Goal: Contribute content: Contribute content

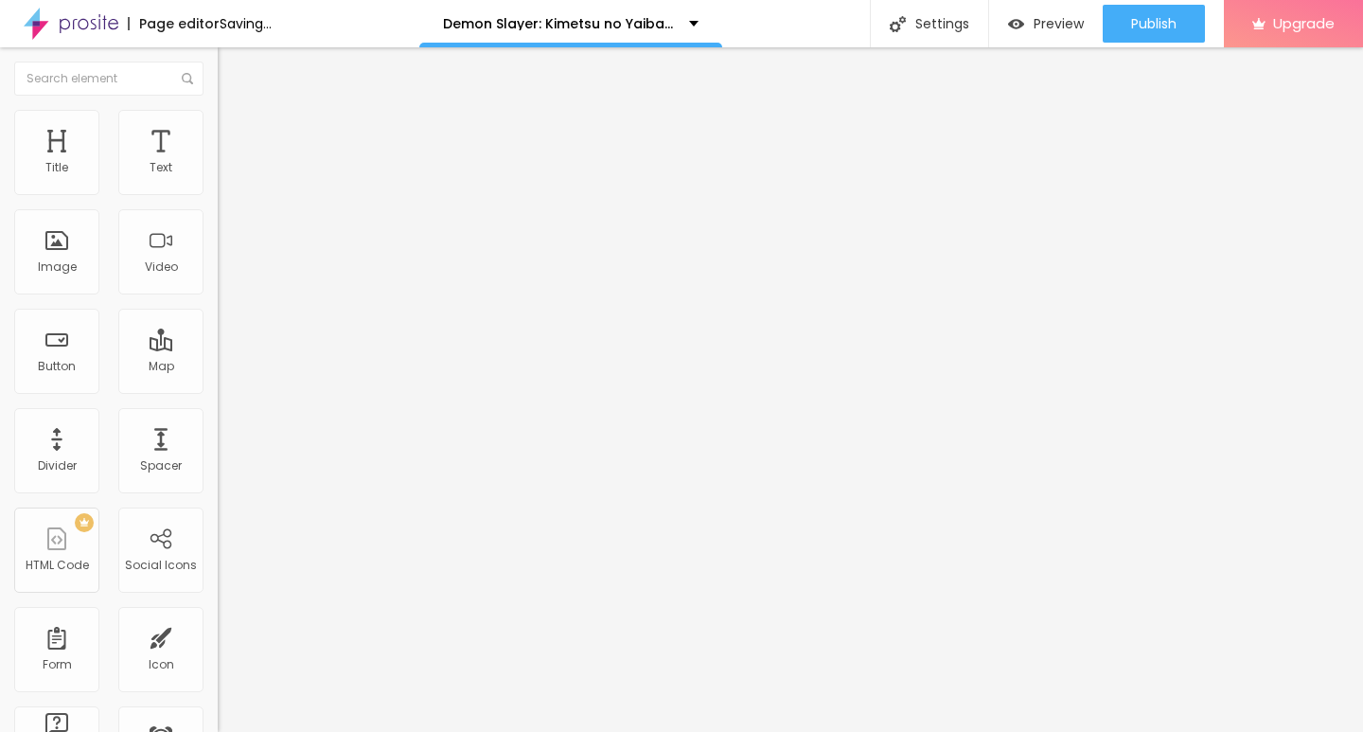
click at [218, 163] on span "Add image" at bounding box center [257, 155] width 78 height 16
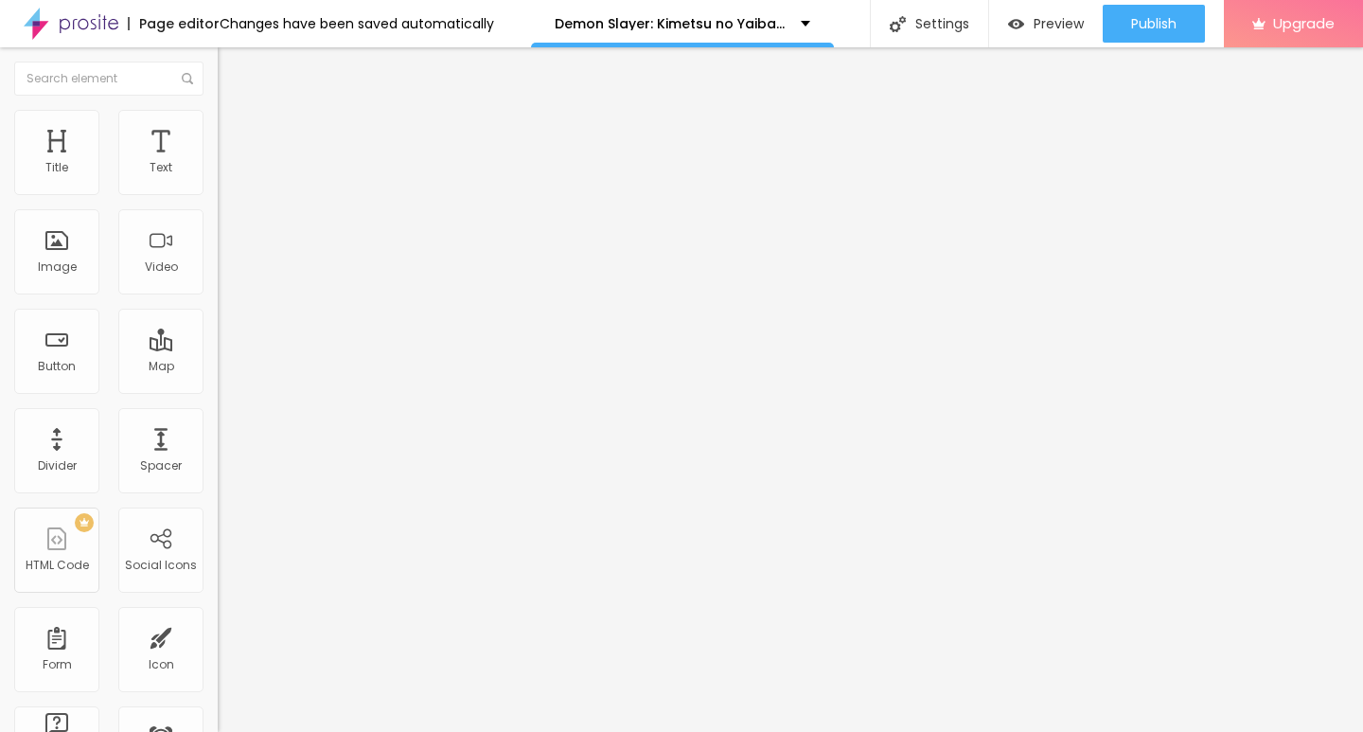
click at [232, 76] on img "button" at bounding box center [239, 69] width 15 height 15
click at [59, 153] on div "Title" at bounding box center [56, 152] width 85 height 85
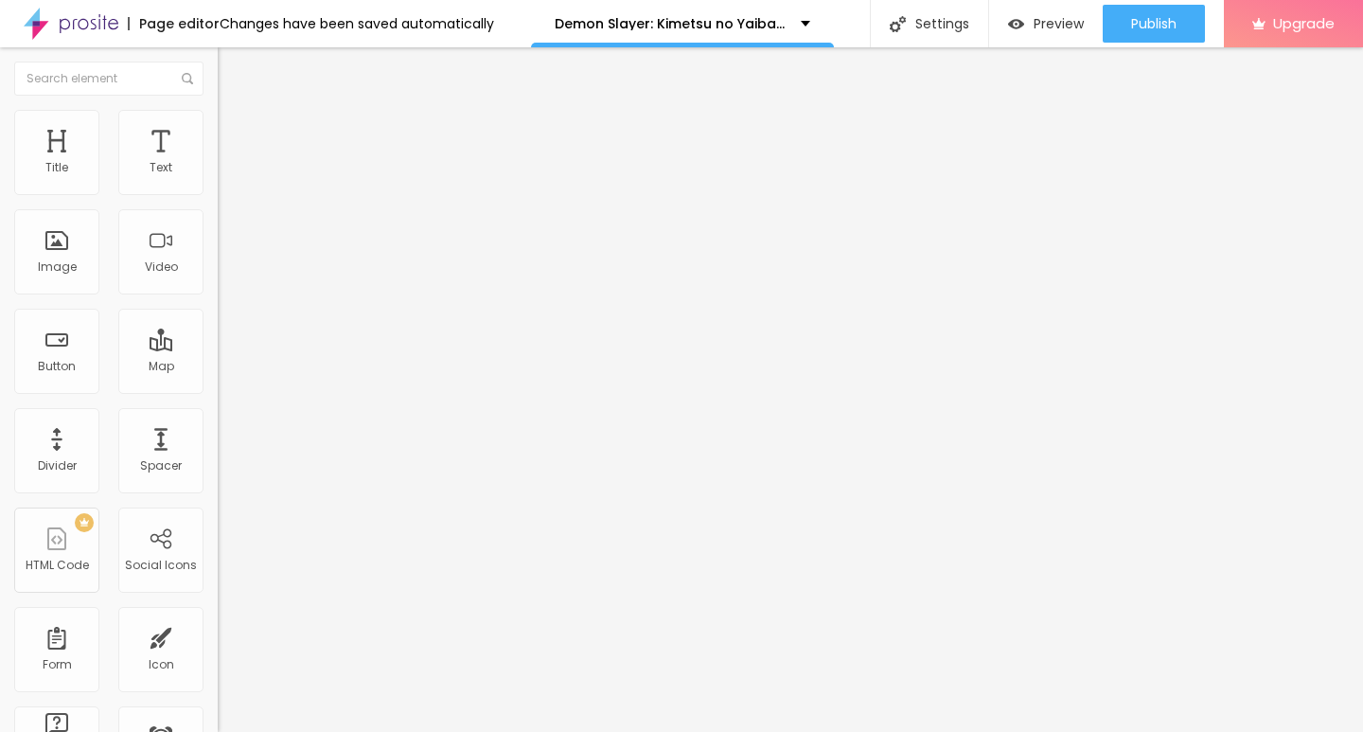
click at [218, 178] on input "Click me" at bounding box center [331, 168] width 227 height 19
paste input "░░▒▓██▶️[Film Izle Türkçe Dublaj][1080p]"
type input "░░▒▓██▶️[Film Izle Türkçe Dublaj][1080p]"
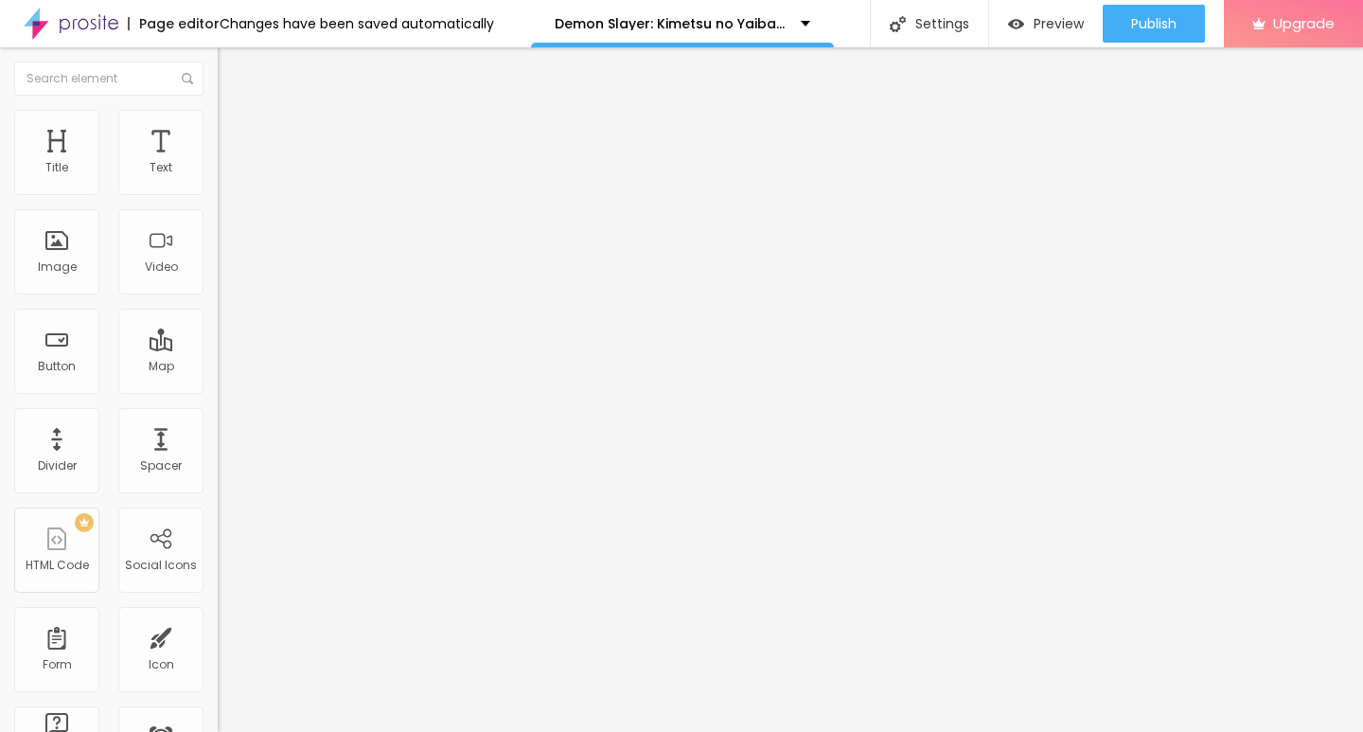
click at [218, 390] on input "https://" at bounding box center [331, 380] width 227 height 19
paste input "[DOMAIN_NAME]/tr/movie/1311031/demon-slayer-sonsuzluk-kalesi.albo"
type input "[URL][DOMAIN_NAME]"
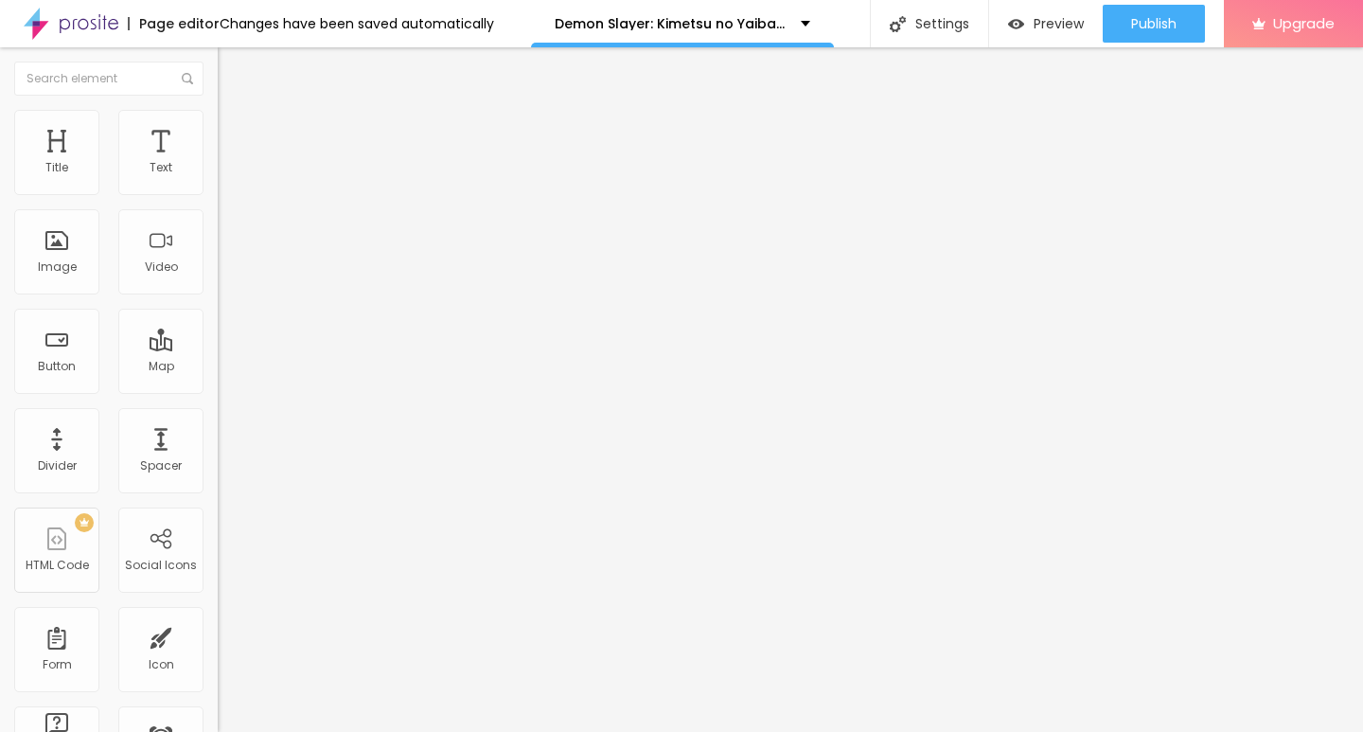
click at [218, 226] on img at bounding box center [224, 219] width 13 height 13
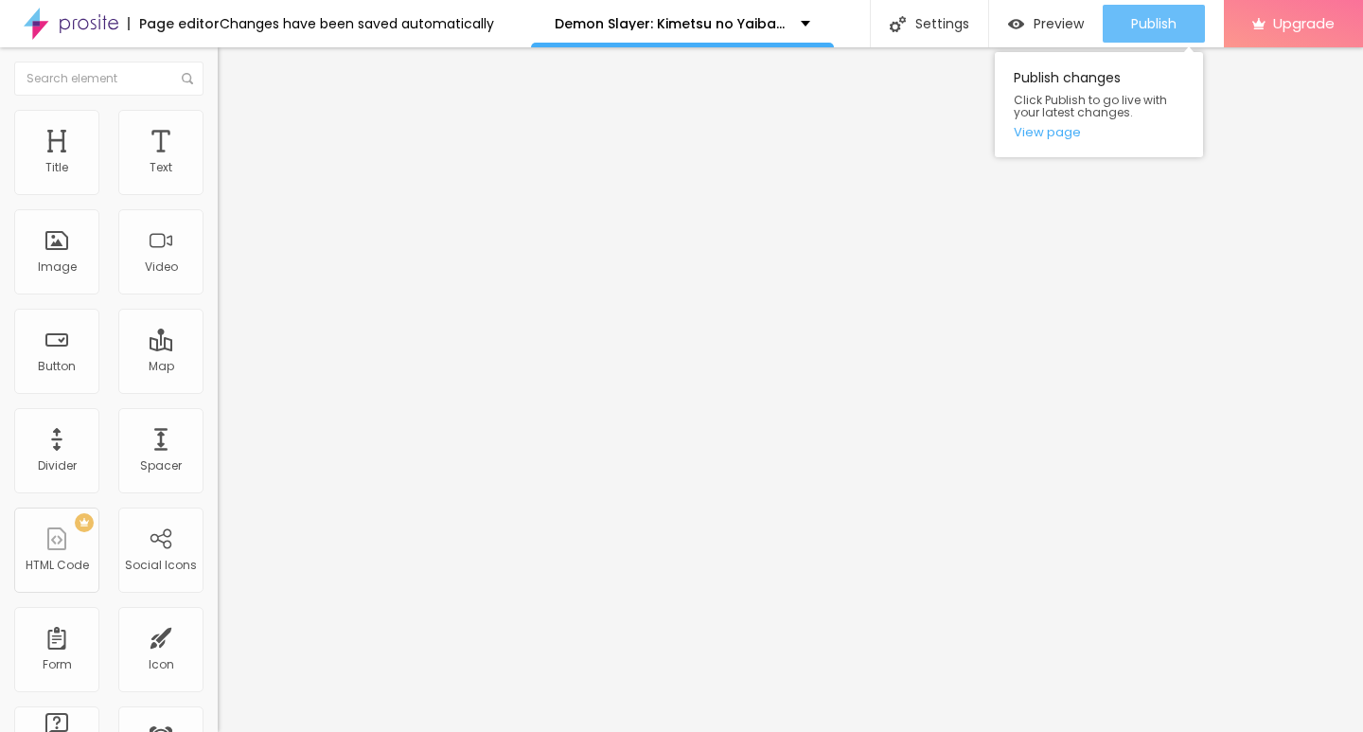
click at [1170, 25] on span "Publish" at bounding box center [1153, 23] width 45 height 15
click at [1052, 134] on link "View page" at bounding box center [1099, 132] width 170 height 12
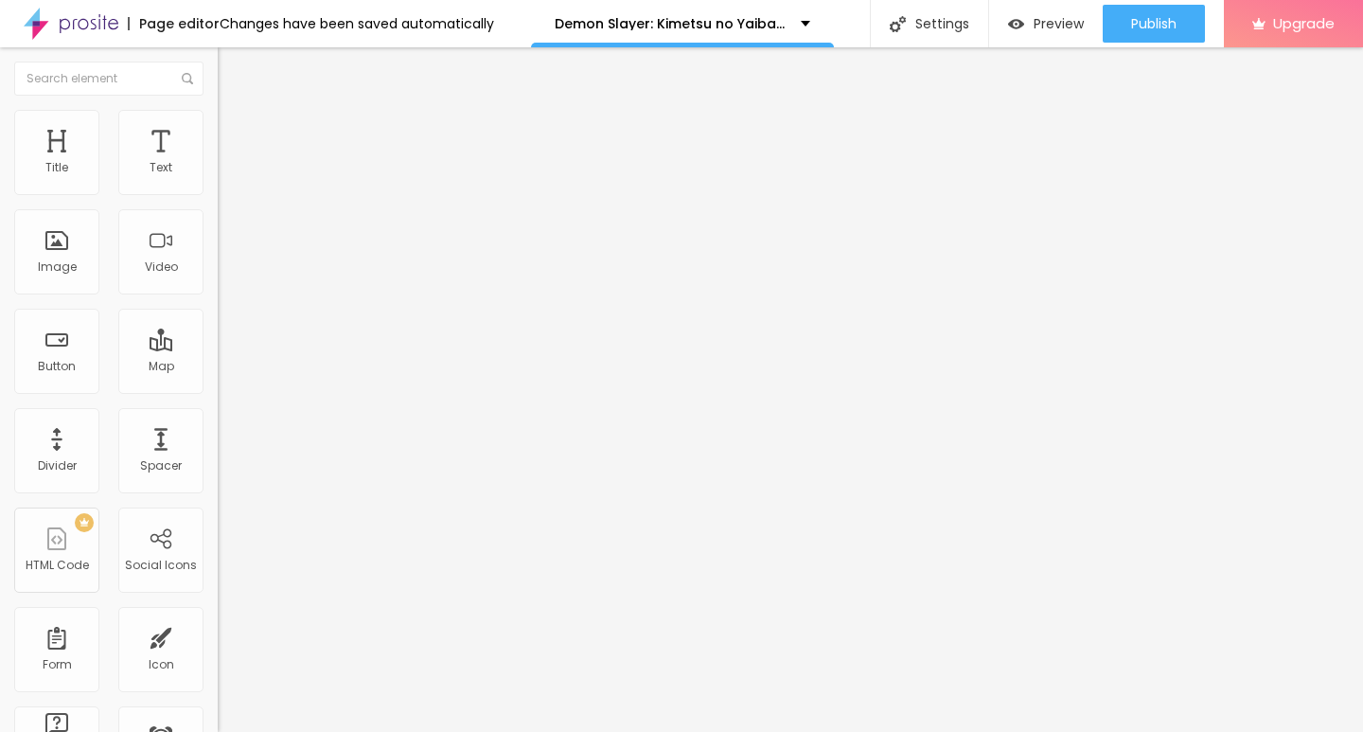
click at [41, 19] on img at bounding box center [71, 23] width 95 height 47
click at [218, 163] on span "Add image" at bounding box center [257, 155] width 78 height 16
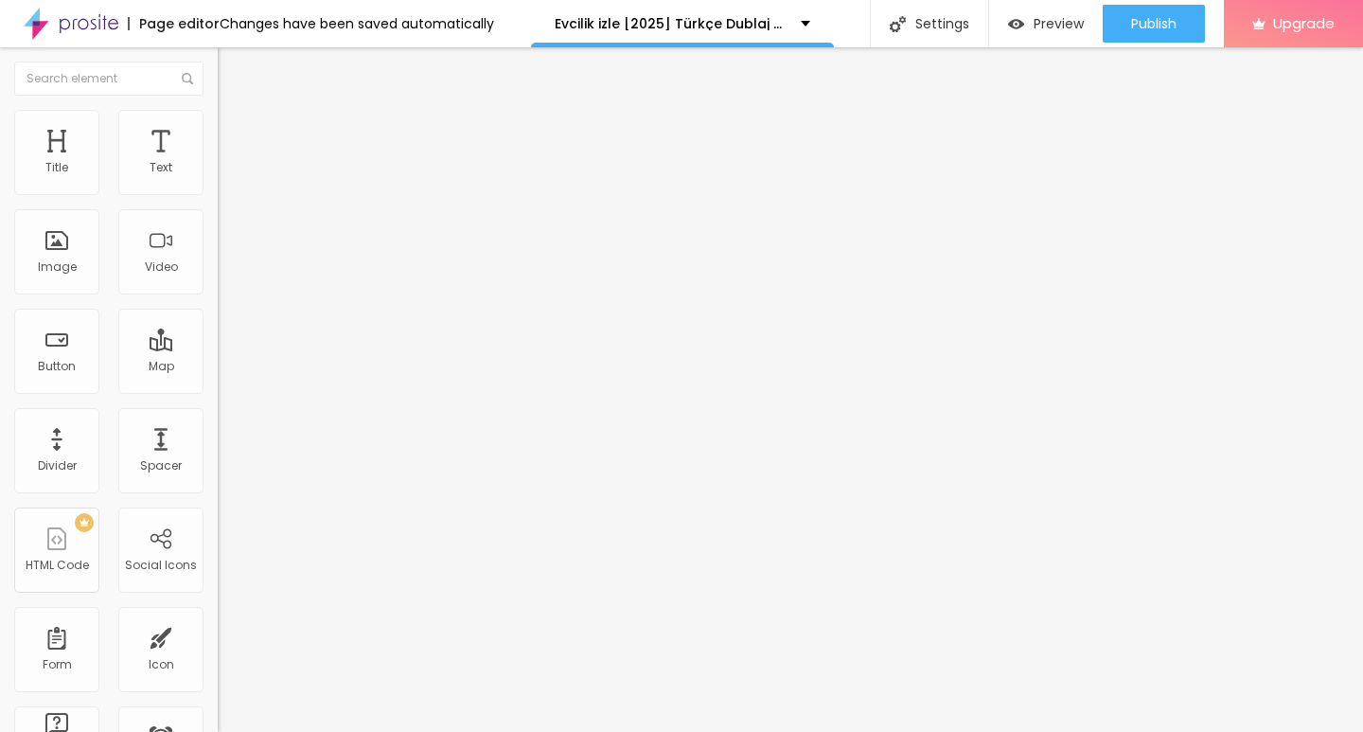
click at [232, 73] on img "button" at bounding box center [239, 69] width 15 height 15
click at [218, 178] on input "Click me" at bounding box center [331, 168] width 227 height 19
paste input "░░▒▓██▶️[Film Izle Türkçe Dublaj][1080p]"
type input "░░▒▓██▶️[Film Izle Türkçe Dublaj][1080p]"
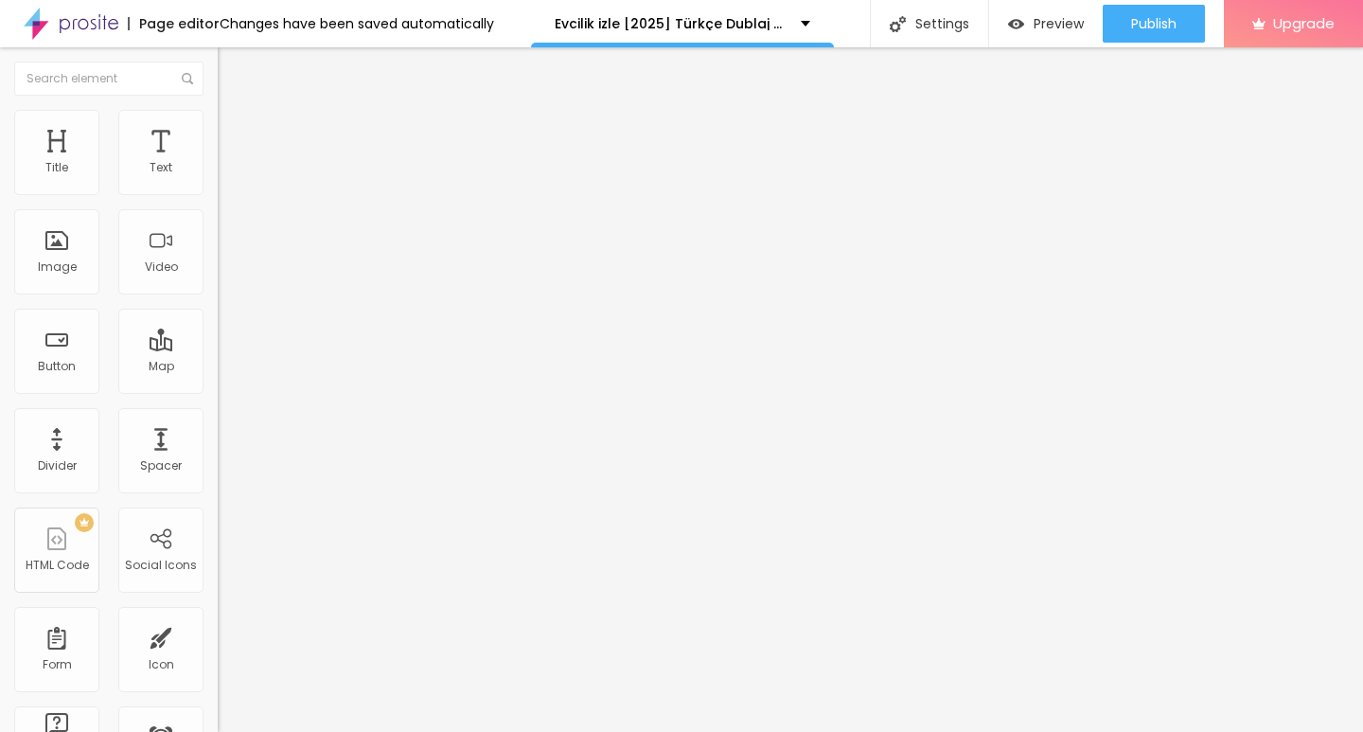
scroll to position [0, 0]
click at [218, 390] on input "https://" at bounding box center [331, 380] width 227 height 19
paste input "streamzy.fun/tr/movie/1316617/evcilik.albo"
type input "https://streamzy.fun/tr/movie/1316617/evcilik.albo"
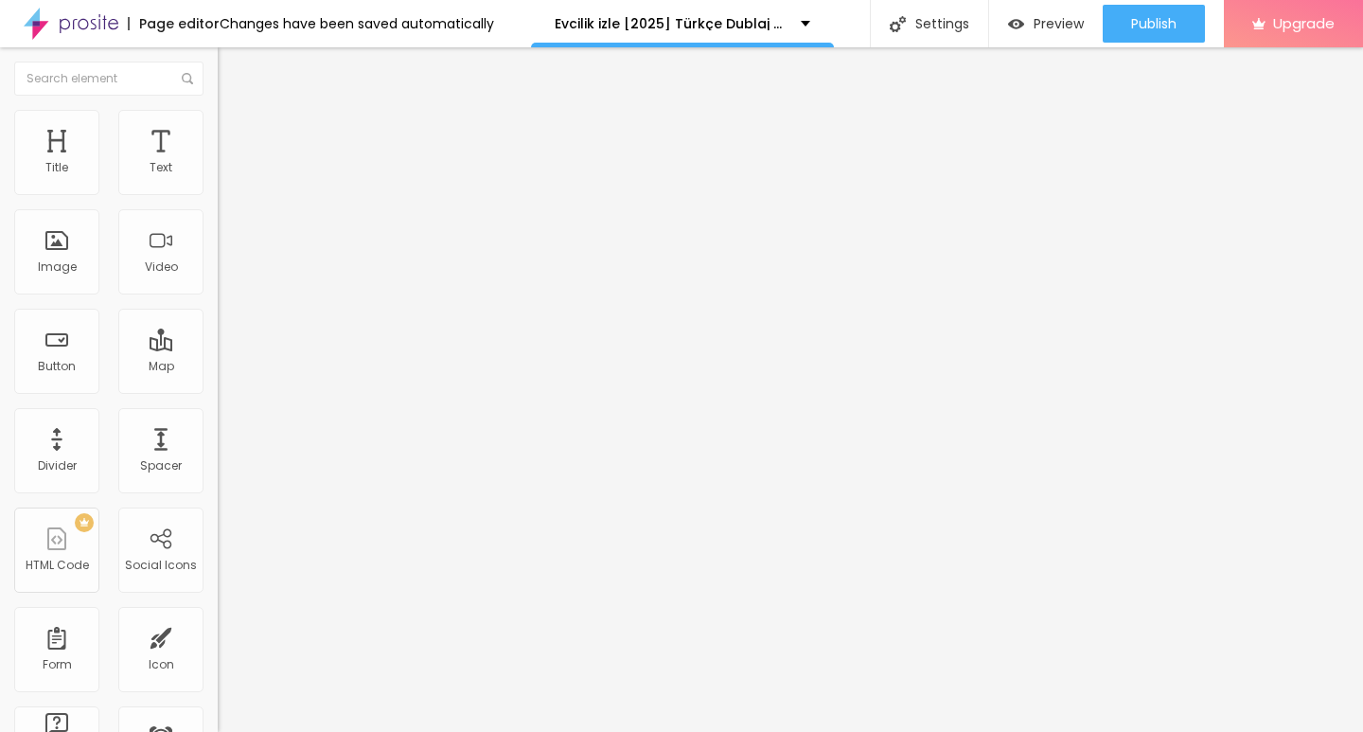
click at [218, 226] on img at bounding box center [224, 219] width 13 height 13
click at [232, 64] on img "button" at bounding box center [239, 69] width 15 height 15
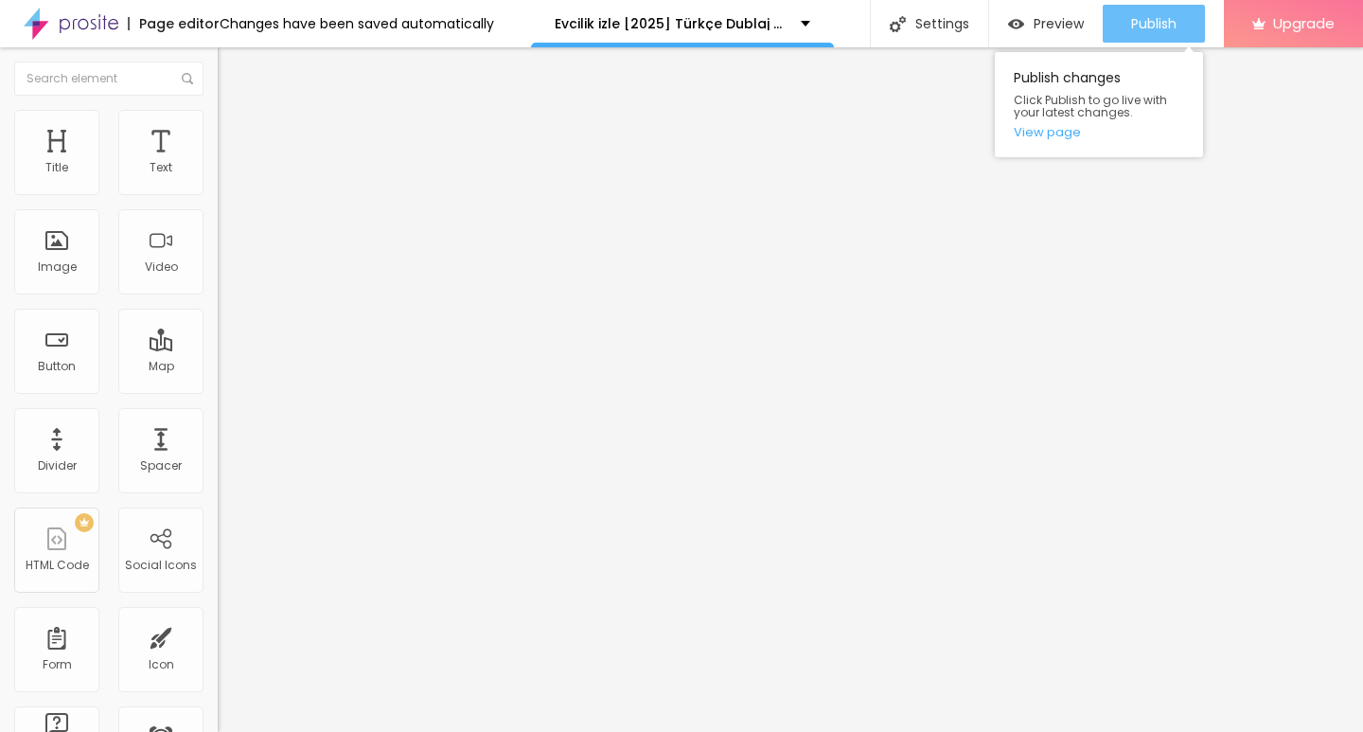
click at [1169, 22] on span "Publish" at bounding box center [1153, 23] width 45 height 15
click at [1046, 132] on link "View page" at bounding box center [1099, 132] width 170 height 12
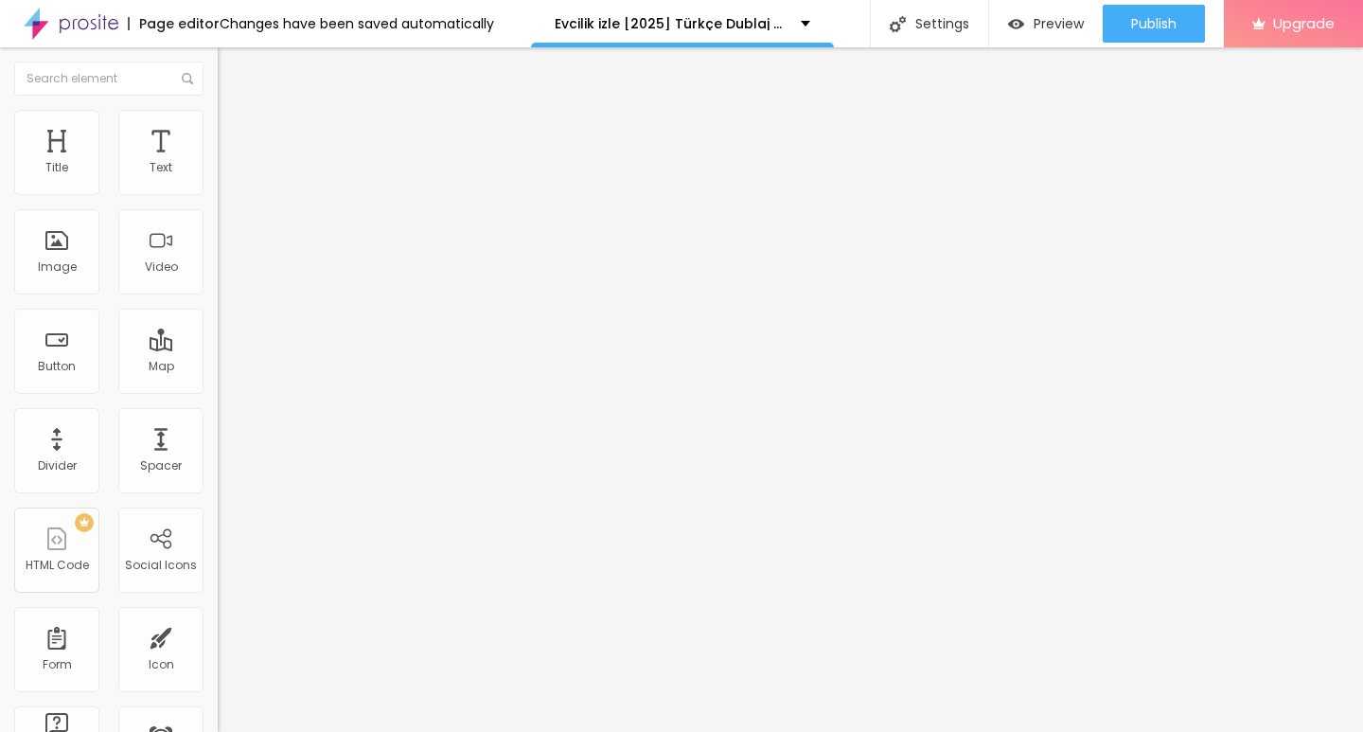
click at [40, 19] on img at bounding box center [71, 23] width 95 height 47
click at [218, 163] on span "Add image" at bounding box center [257, 155] width 78 height 16
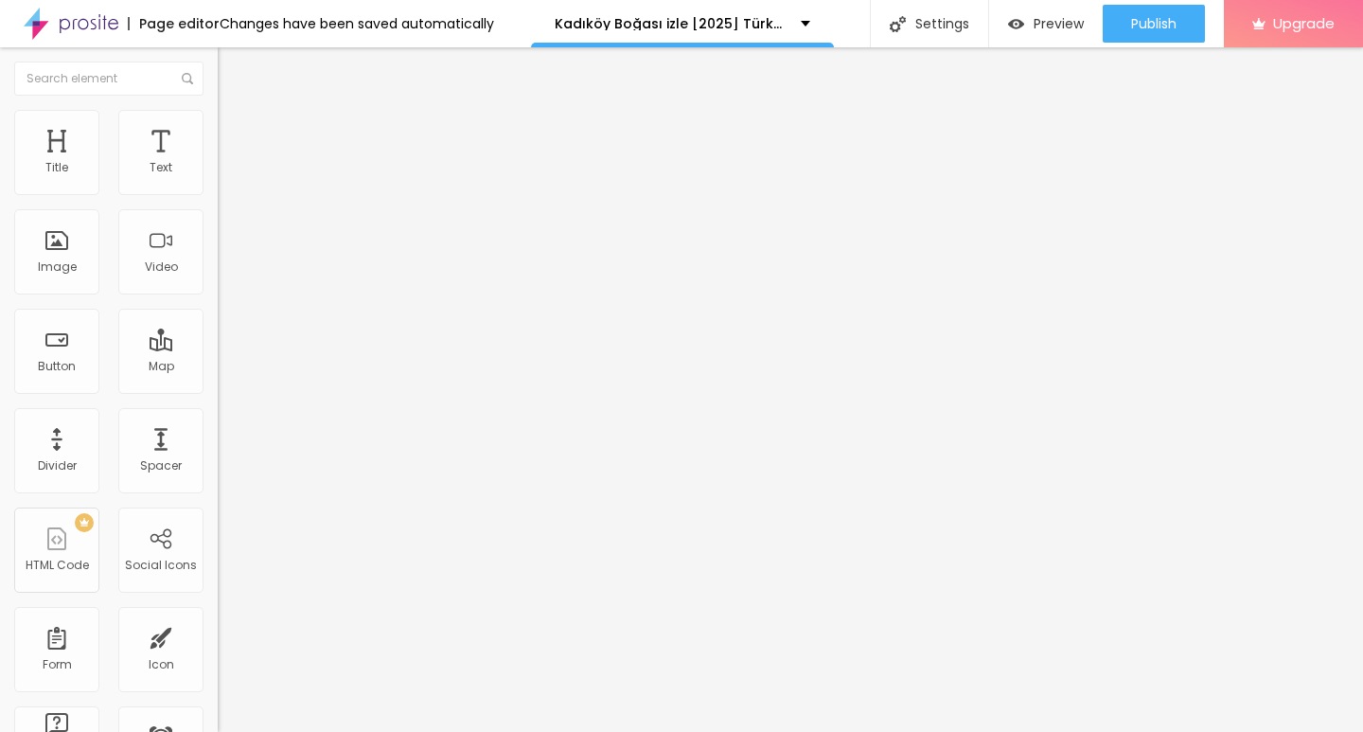
click at [218, 64] on button "Edit Image" at bounding box center [327, 69] width 218 height 44
click at [218, 178] on input "Click me" at bounding box center [331, 168] width 227 height 19
paste input "░░▒▓██▶️[Film Izle Türkçe Dublaj][1080p]"
type input "░░▒▓██▶️[Film Izle Türkçe Dublaj][1080p]"
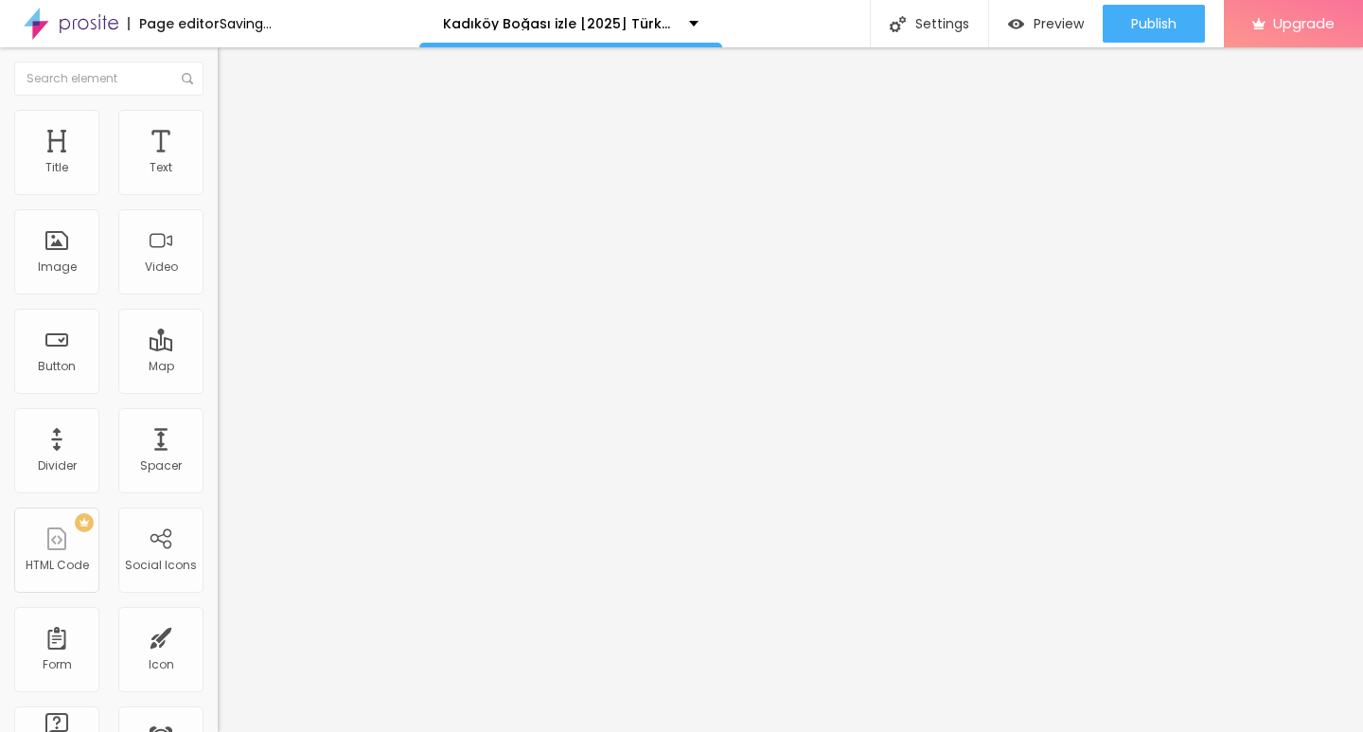
scroll to position [0, 0]
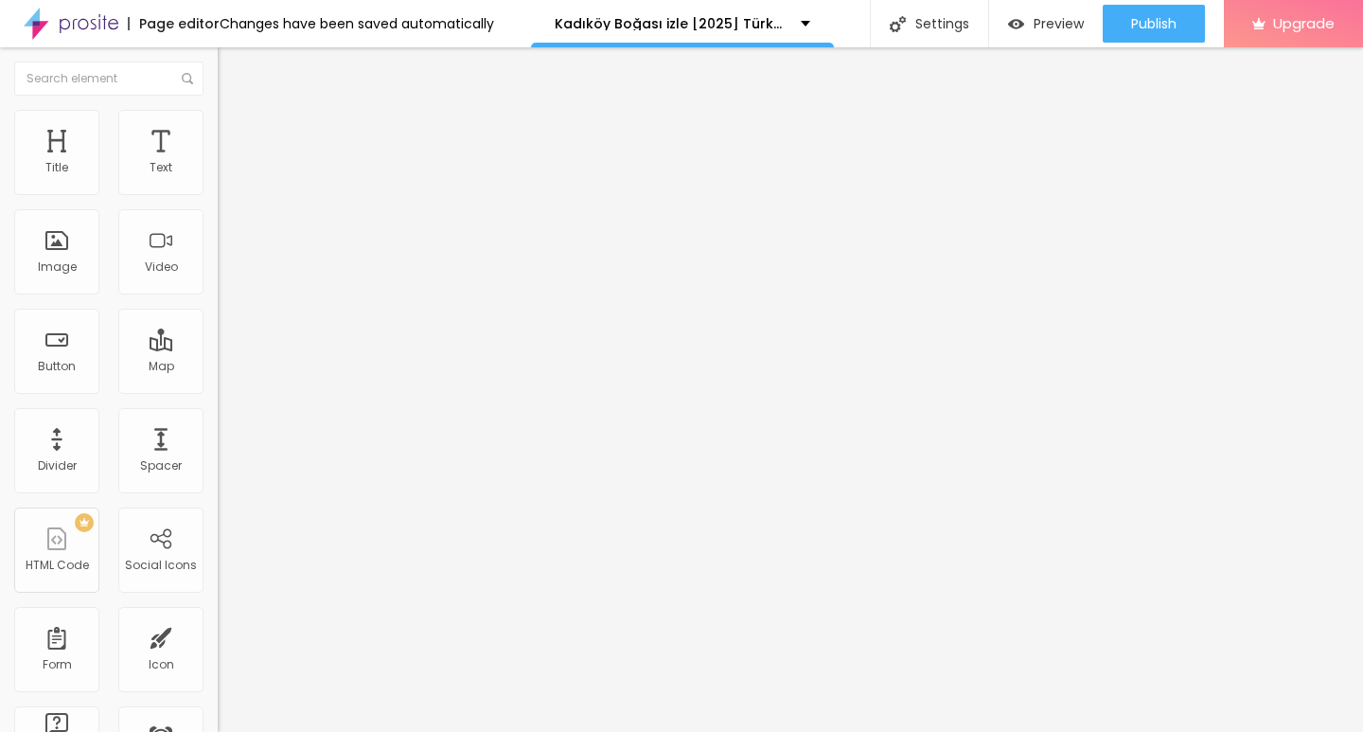
drag, startPoint x: 127, startPoint y: 386, endPoint x: 125, endPoint y: 397, distance: 10.6
click at [218, 390] on input "https://" at bounding box center [331, 380] width 227 height 19
paste input "streamzy.fun/tr/movie/1516729/kadikoy-bogasi.albo"
type input "https://streamzy.fun/tr/movie/1516729/kadikoy-bogasi.albo"
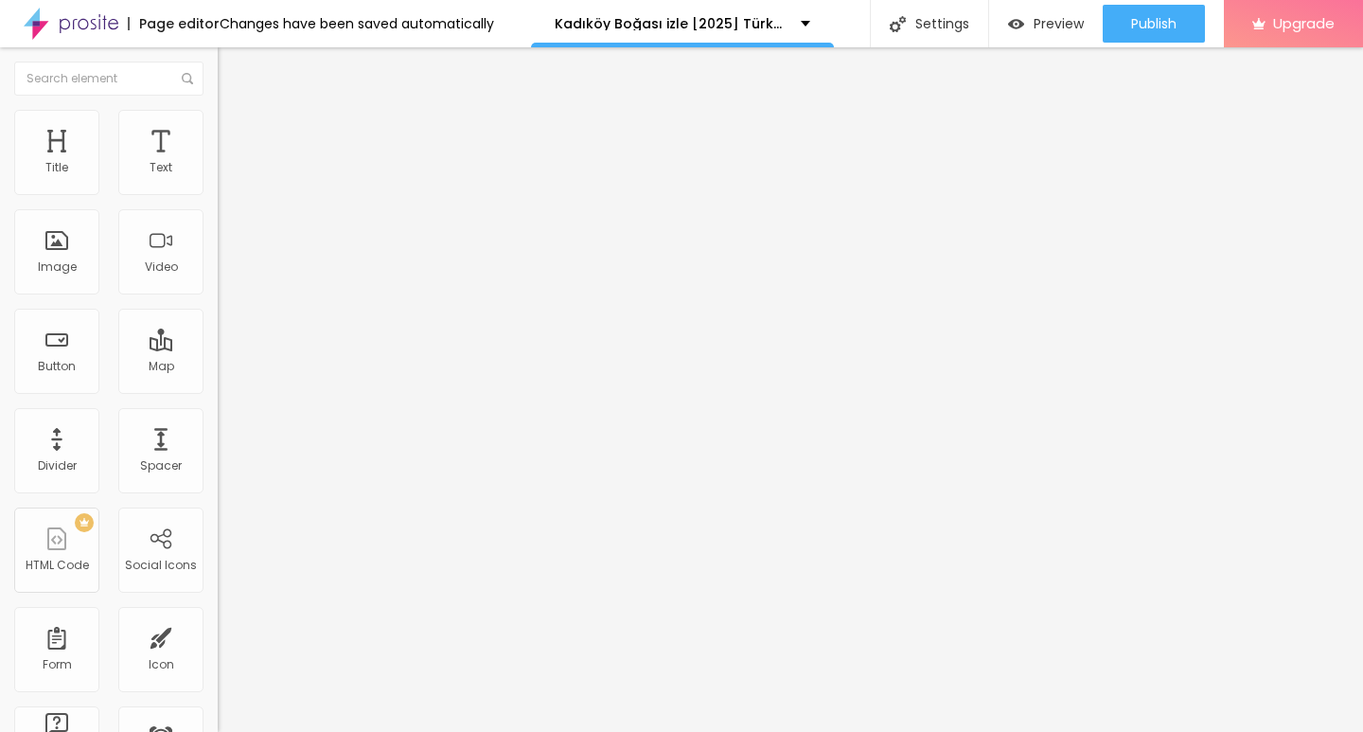
click at [218, 213] on div "Align" at bounding box center [327, 207] width 218 height 11
click at [218, 226] on img at bounding box center [224, 219] width 13 height 13
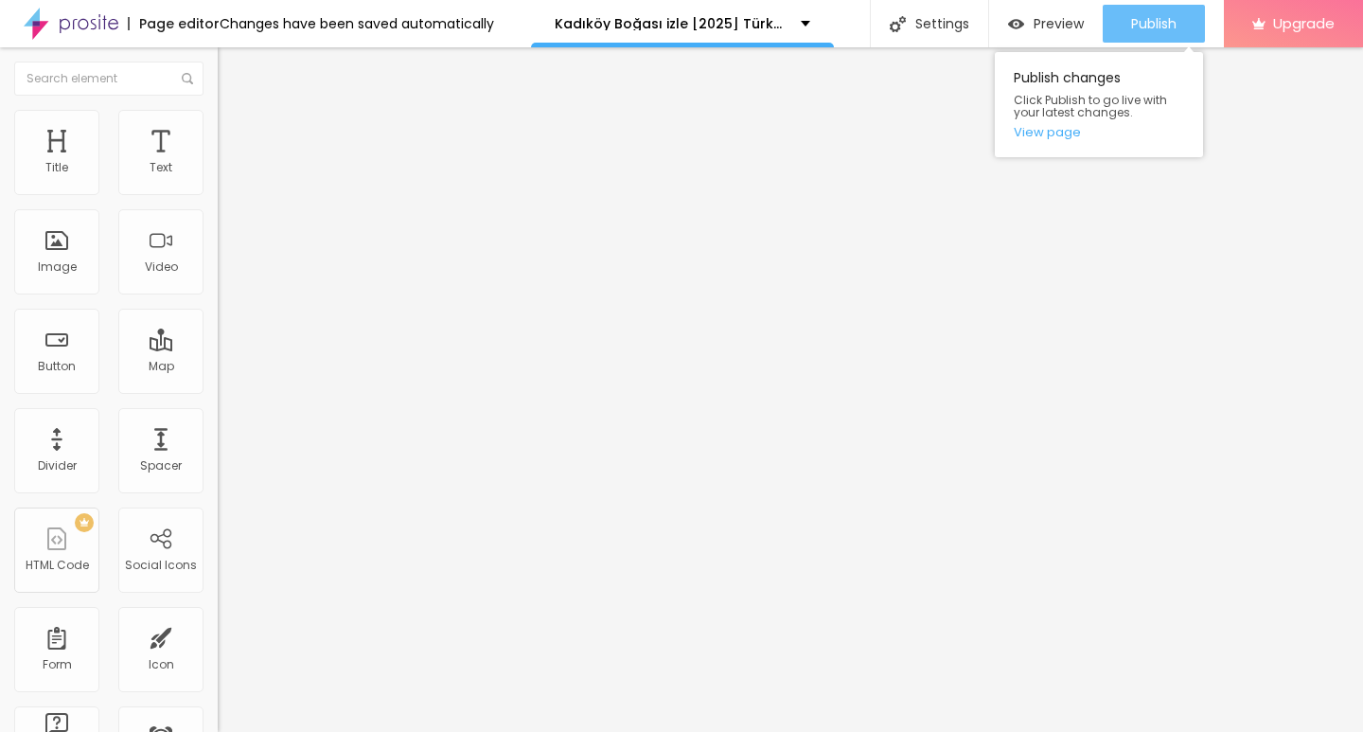
click at [1139, 16] on span "Publish" at bounding box center [1153, 23] width 45 height 15
click at [1057, 133] on link "View page" at bounding box center [1099, 132] width 170 height 12
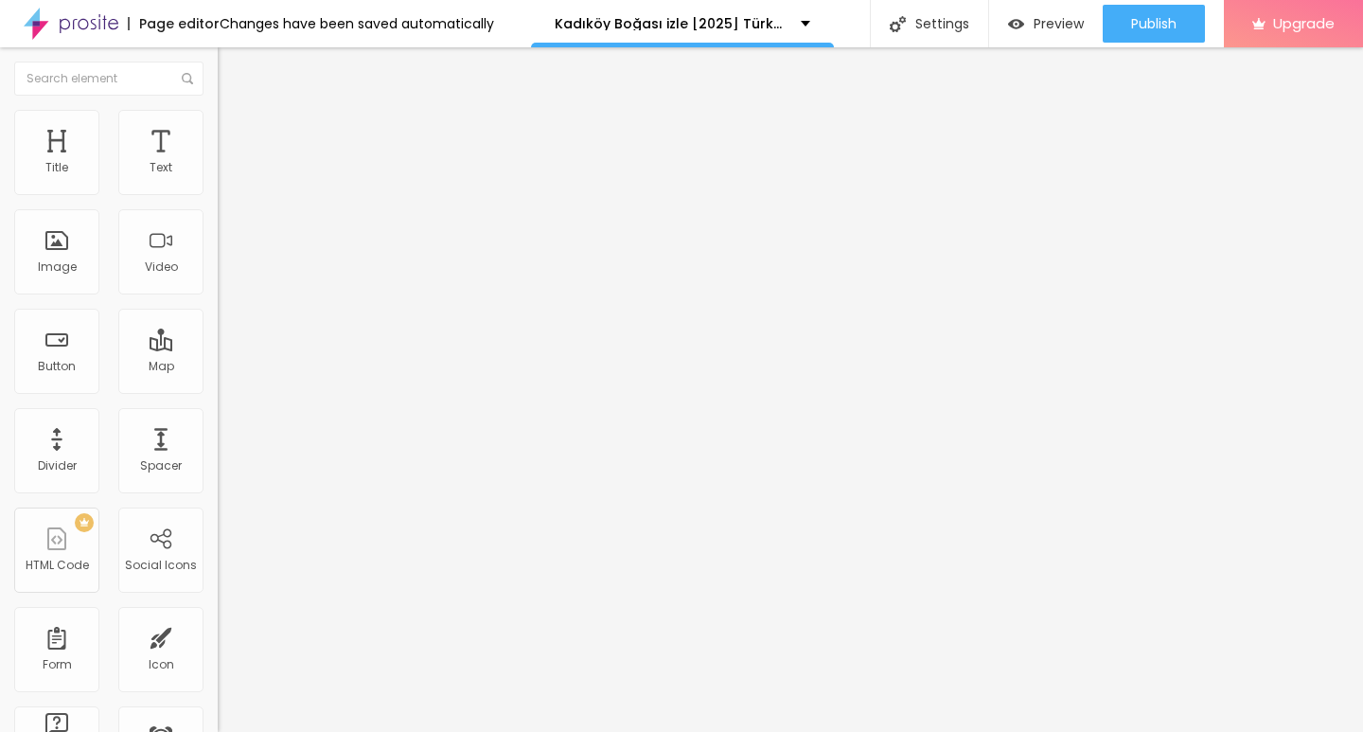
click at [42, 28] on img at bounding box center [71, 23] width 95 height 47
